Goal: Task Accomplishment & Management: Complete application form

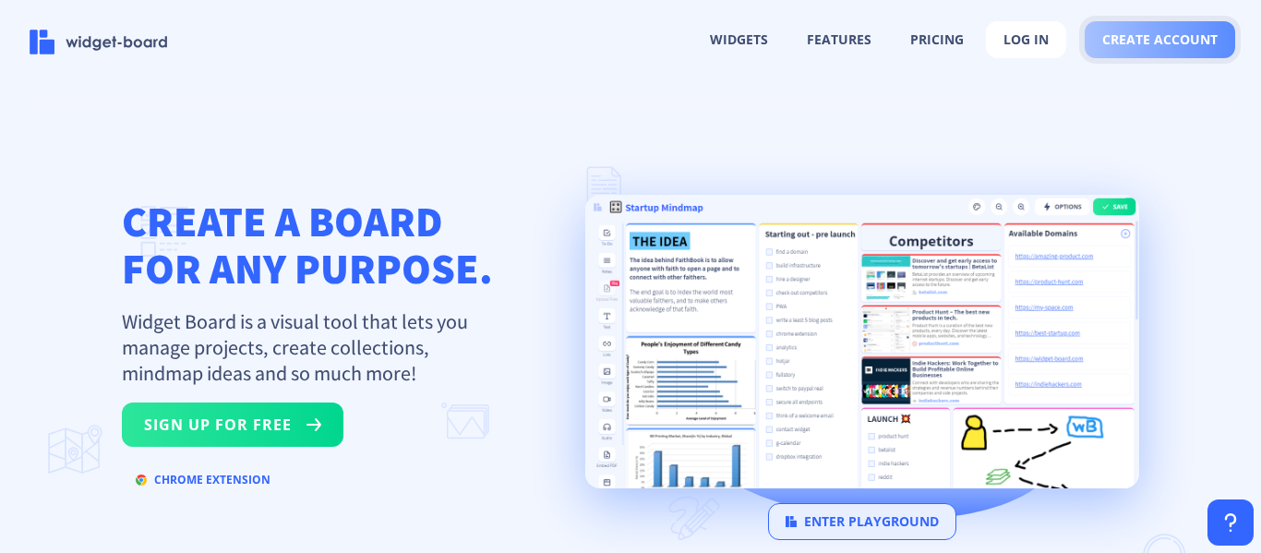
click at [1129, 39] on span "create account" at bounding box center [1159, 39] width 115 height 15
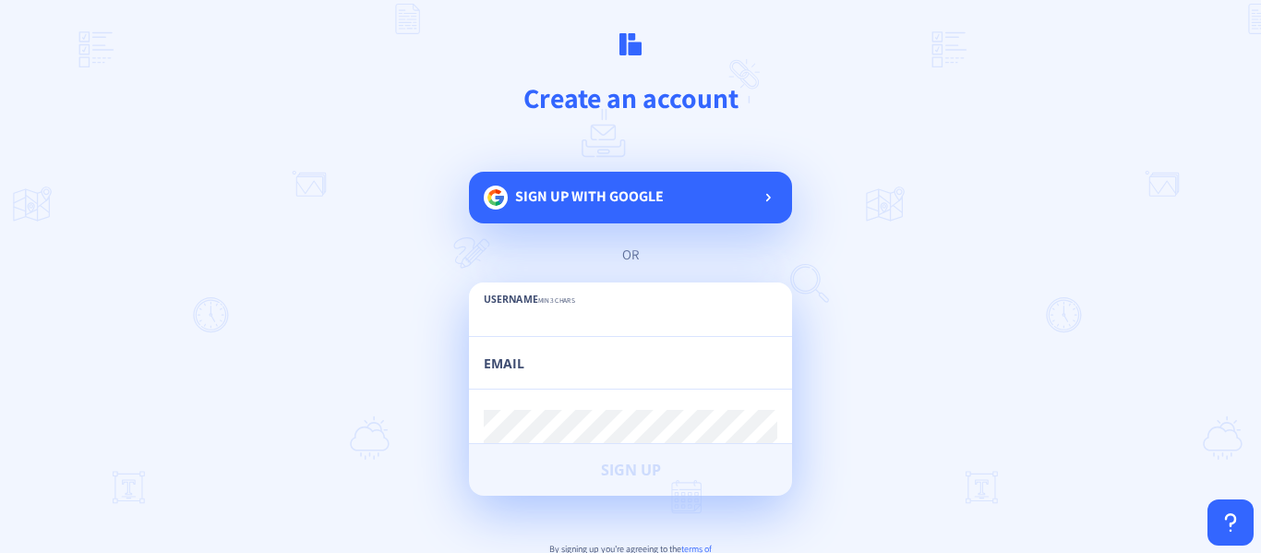
click at [616, 312] on input "text" at bounding box center [630, 319] width 293 height 33
paste input "qawirenter"
type input "qawirenter"
click at [591, 358] on input "email" at bounding box center [630, 371] width 293 height 33
paste input "[EMAIL_ADDRESS][DOMAIN_NAME]"
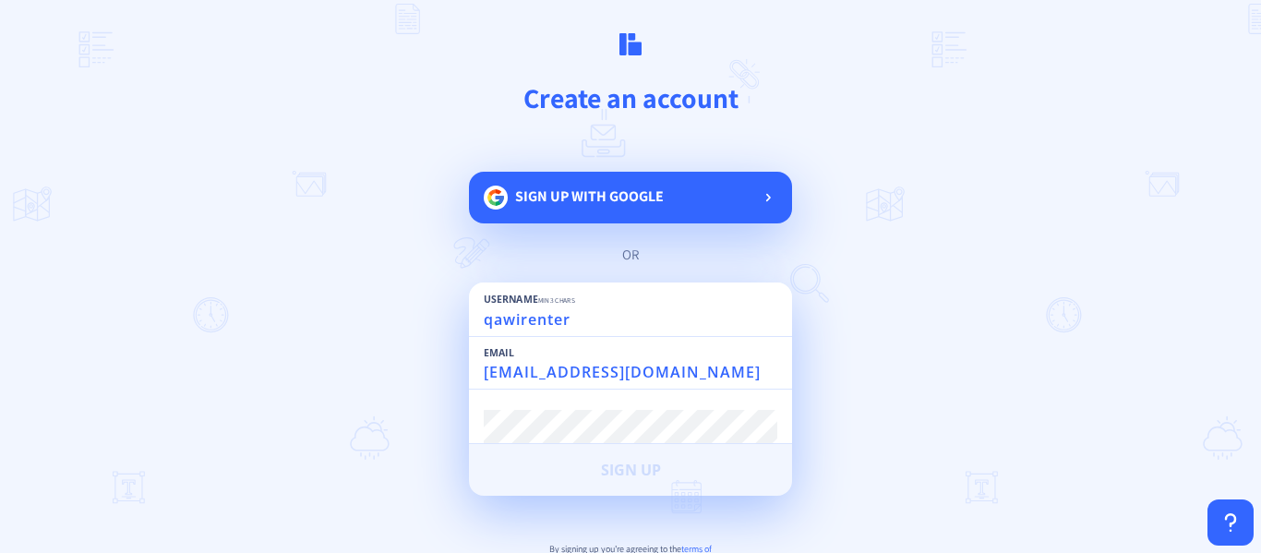
type input "[EMAIL_ADDRESS][DOMAIN_NAME]"
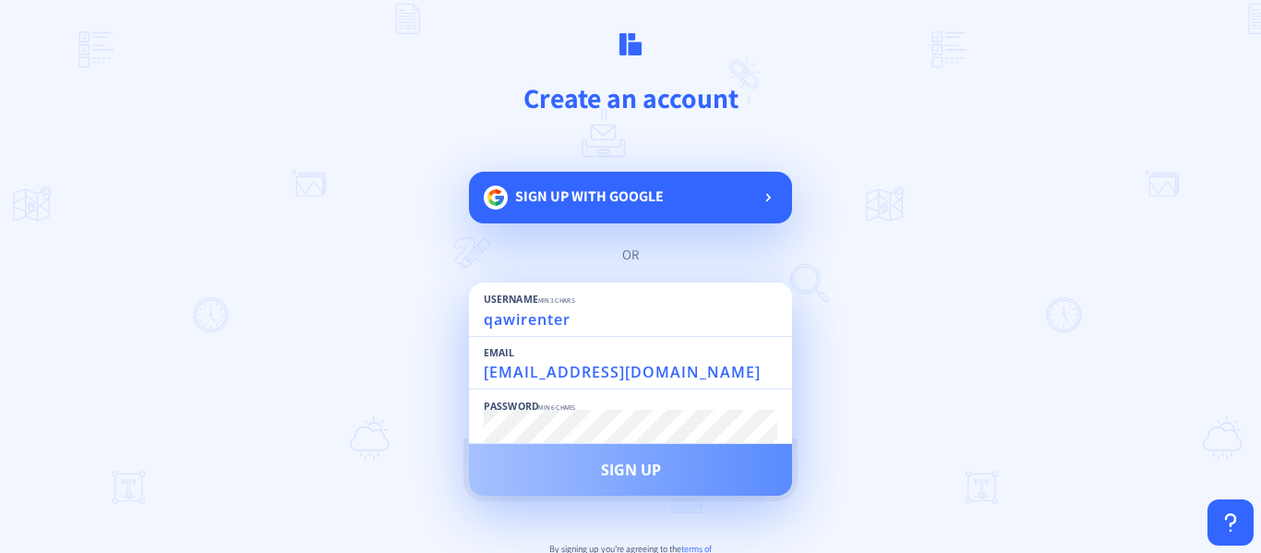
click at [611, 464] on span "Sign Up" at bounding box center [631, 469] width 60 height 15
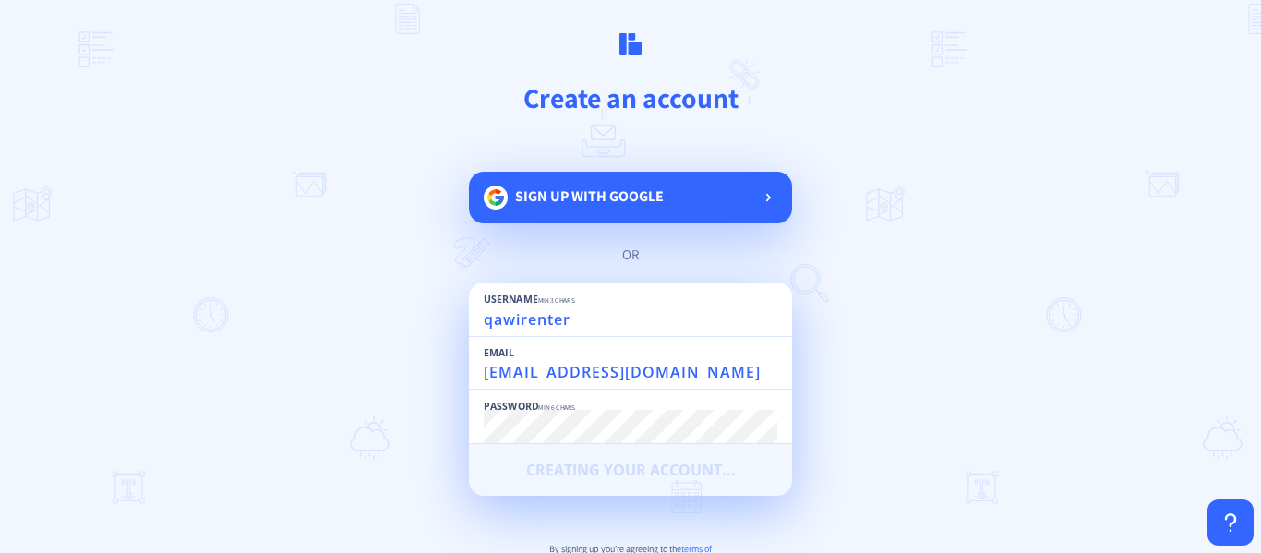
scroll to position [92, 0]
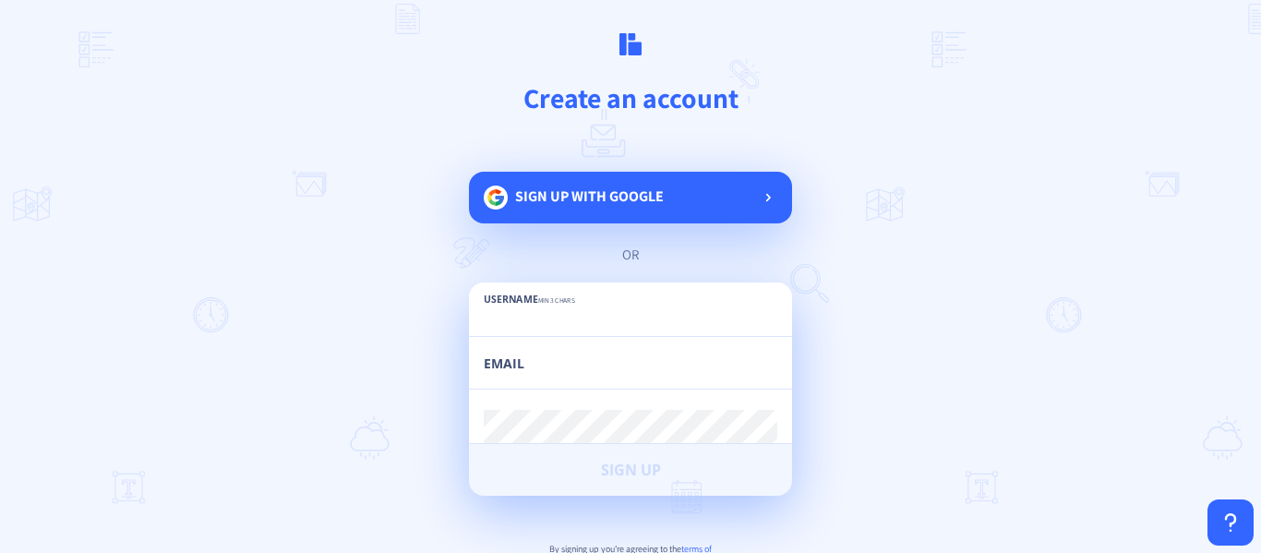
click at [560, 321] on input "text" at bounding box center [630, 319] width 293 height 33
click at [530, 319] on input "text" at bounding box center [630, 319] width 293 height 33
click at [548, 325] on input "text" at bounding box center [630, 319] width 293 height 33
click at [558, 293] on div "Username min 3 chars" at bounding box center [630, 309] width 293 height 54
click at [538, 323] on input "text" at bounding box center [630, 319] width 293 height 33
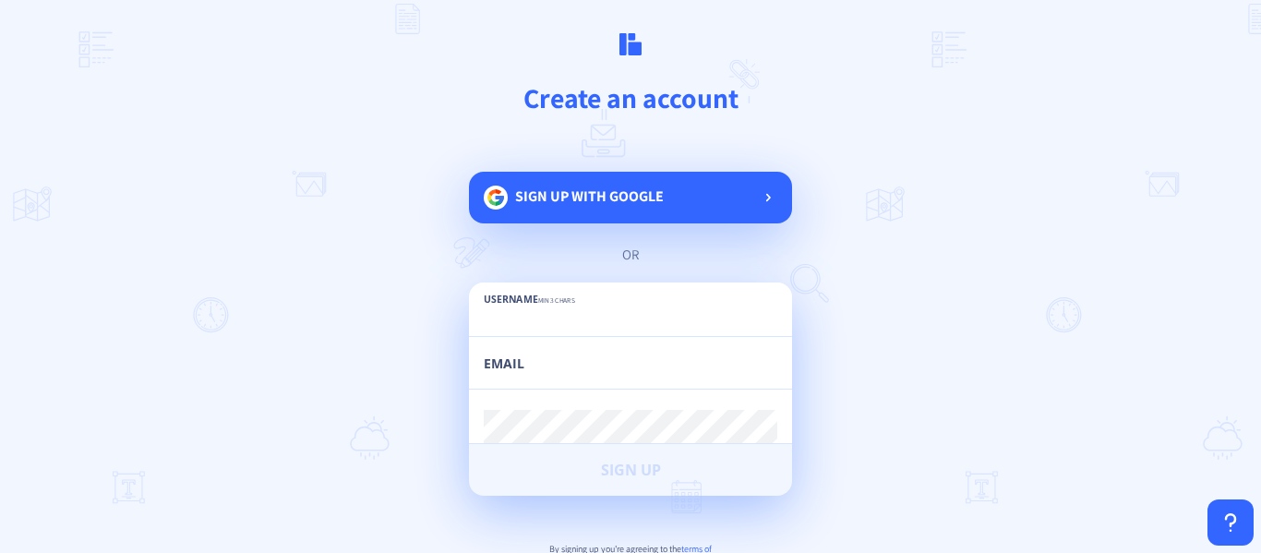
click at [520, 377] on input "email" at bounding box center [630, 371] width 293 height 33
click at [519, 327] on input "text" at bounding box center [630, 319] width 293 height 33
paste input "qawirenter"
type input "qawirenter"
click at [512, 372] on input "email" at bounding box center [630, 371] width 293 height 33
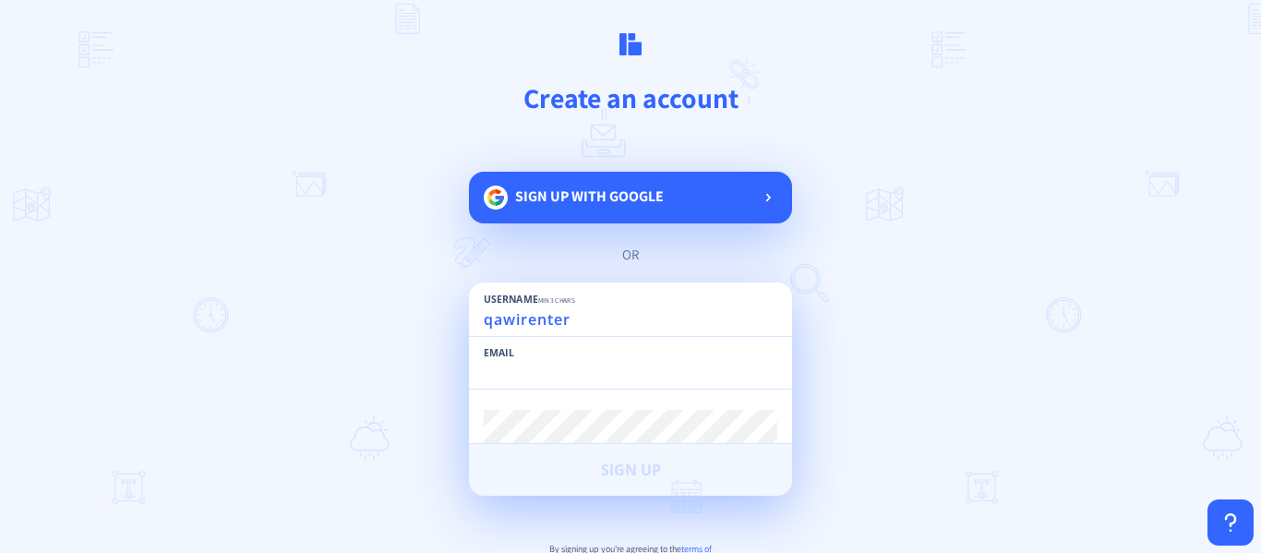
paste input "[EMAIL_ADDRESS][DOMAIN_NAME]"
type input "[EMAIL_ADDRESS][DOMAIN_NAME]"
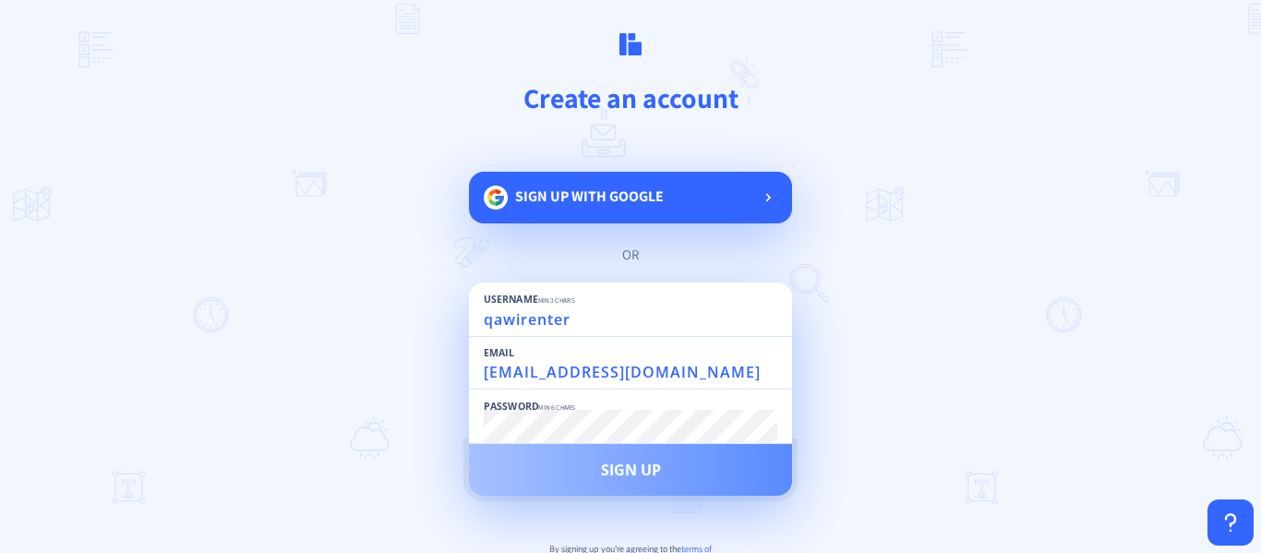
click at [628, 470] on span "Sign Up" at bounding box center [631, 469] width 60 height 15
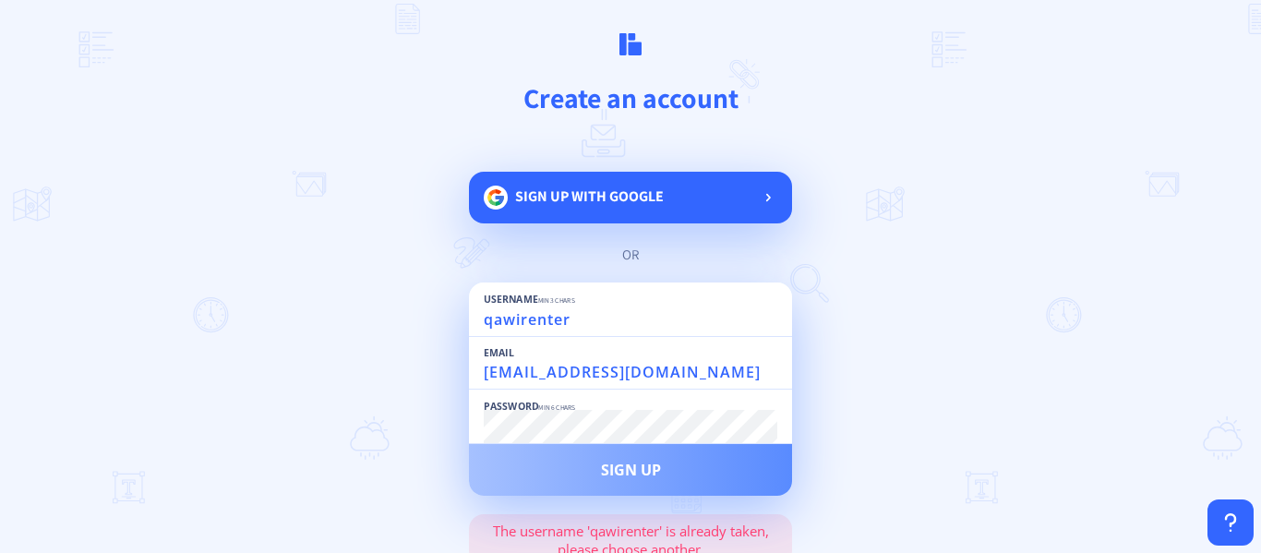
scroll to position [92, 0]
